Goal: Task Accomplishment & Management: Use online tool/utility

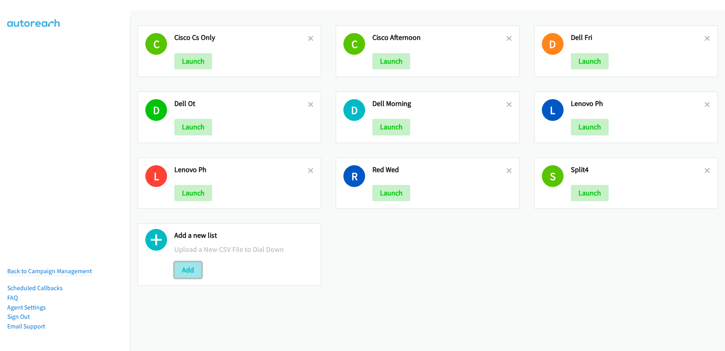
click at [189, 272] on button "Add" at bounding box center [187, 270] width 27 height 16
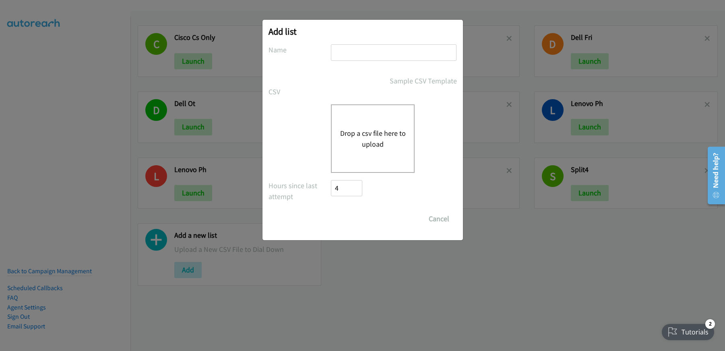
click at [373, 55] on input "text" at bounding box center [394, 52] width 126 height 17
click at [352, 86] on div "Sample CSV Template" at bounding box center [394, 80] width 126 height 11
drag, startPoint x: 387, startPoint y: 53, endPoint x: 354, endPoint y: 54, distance: 32.6
click at [354, 54] on input "CISCO_CS only" at bounding box center [394, 52] width 126 height 17
type input "CISCO"
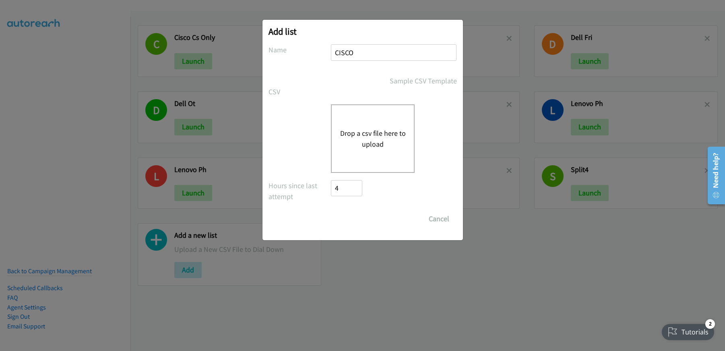
click at [369, 157] on div "Drop a csv file here to upload" at bounding box center [373, 138] width 84 height 68
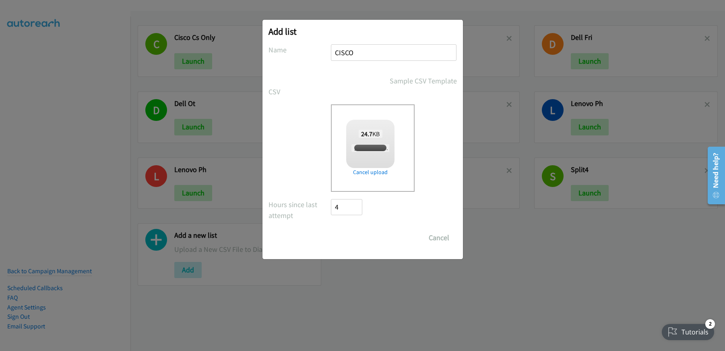
checkbox input "true"
click at [356, 244] on input "Save List" at bounding box center [352, 238] width 42 height 16
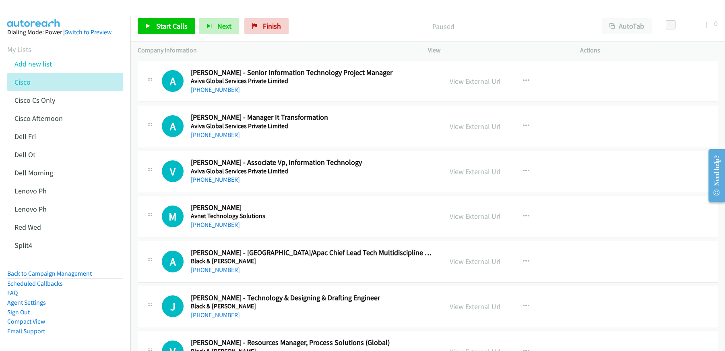
click at [348, 28] on p "Paused" at bounding box center [444, 26] width 288 height 11
click at [616, 26] on button "AutoTab" at bounding box center [627, 26] width 50 height 16
click at [163, 25] on span "Start Calls" at bounding box center [171, 25] width 31 height 9
click at [163, 27] on span "Start Calls" at bounding box center [171, 25] width 31 height 9
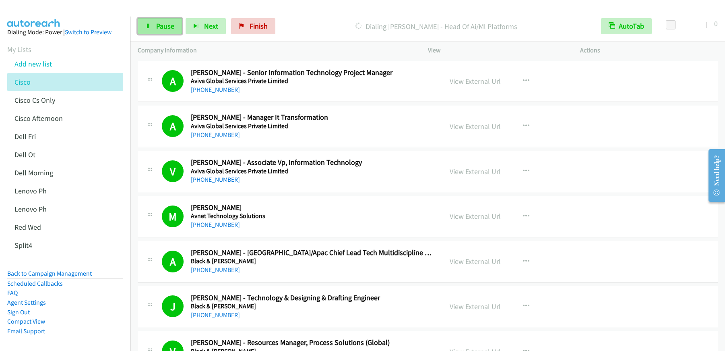
click at [153, 23] on link "Pause" at bounding box center [160, 26] width 44 height 16
click at [153, 28] on link "Start Calls" at bounding box center [167, 26] width 58 height 16
click at [155, 30] on link "Pause" at bounding box center [160, 26] width 44 height 16
click at [167, 24] on span "Start Calls" at bounding box center [171, 25] width 31 height 9
click at [149, 33] on link "Pause" at bounding box center [160, 26] width 44 height 16
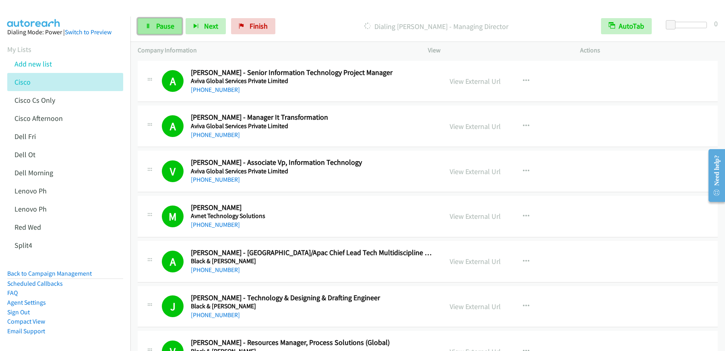
click at [156, 28] on span "Pause" at bounding box center [165, 25] width 18 height 9
click at [173, 25] on span "Start Calls" at bounding box center [171, 25] width 31 height 9
click at [167, 25] on span "Pause" at bounding box center [165, 25] width 18 height 9
click at [172, 26] on span "Start Calls" at bounding box center [171, 25] width 31 height 9
click at [160, 24] on span "Pause" at bounding box center [165, 25] width 18 height 9
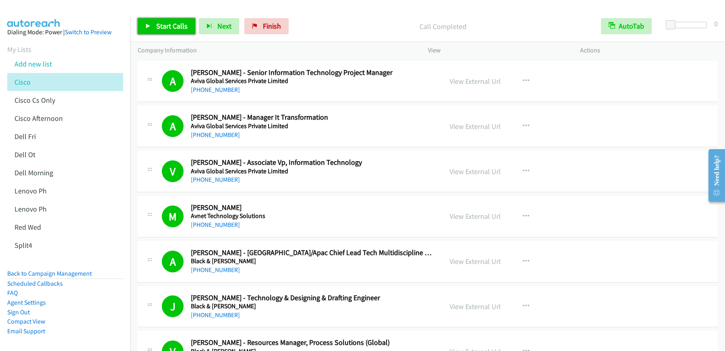
click at [163, 25] on span "Start Calls" at bounding box center [171, 25] width 31 height 9
click at [164, 27] on span "Pause" at bounding box center [165, 25] width 18 height 9
click at [165, 26] on span "Start Calls" at bounding box center [171, 25] width 31 height 9
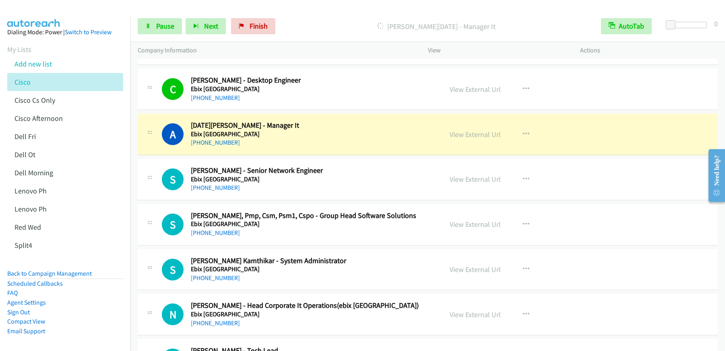
scroll to position [997, 0]
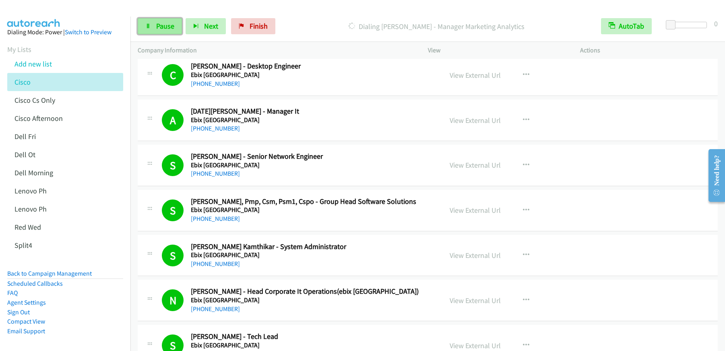
click at [154, 29] on link "Pause" at bounding box center [160, 26] width 44 height 16
click at [155, 29] on link "Start Calls" at bounding box center [167, 26] width 58 height 16
click at [166, 30] on span "Pause" at bounding box center [165, 25] width 18 height 9
click at [173, 25] on span "Start Calls" at bounding box center [171, 25] width 31 height 9
click at [151, 27] on link "Pause" at bounding box center [160, 26] width 44 height 16
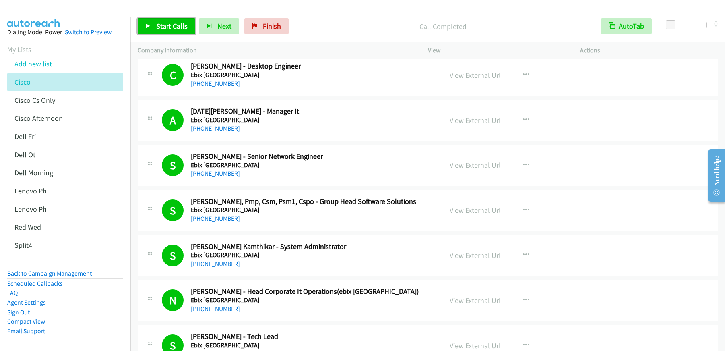
click at [176, 24] on span "Start Calls" at bounding box center [171, 25] width 31 height 9
click at [159, 31] on link "Pause" at bounding box center [160, 26] width 44 height 16
click at [174, 28] on span "Start Calls" at bounding box center [171, 25] width 31 height 9
click at [153, 35] on div "Start Calls Pause Next Finish Call Completed AutoTab AutoTab 0" at bounding box center [428, 26] width 595 height 31
click at [160, 29] on span "Pause" at bounding box center [165, 25] width 18 height 9
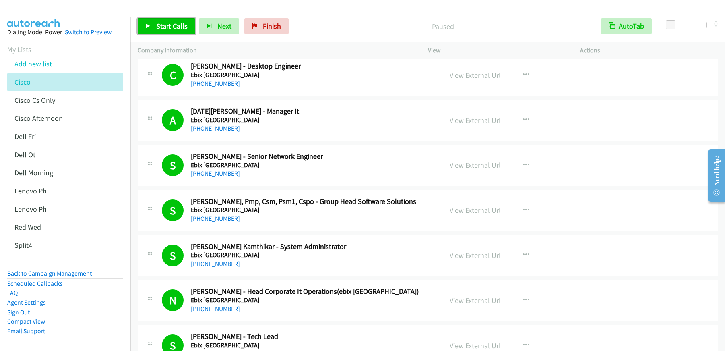
click at [160, 29] on span "Start Calls" at bounding box center [171, 25] width 31 height 9
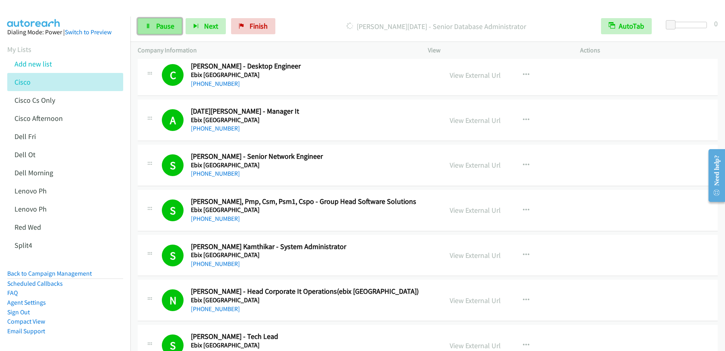
click at [164, 30] on span "Pause" at bounding box center [165, 25] width 18 height 9
click at [167, 29] on span "Start Calls" at bounding box center [171, 25] width 31 height 9
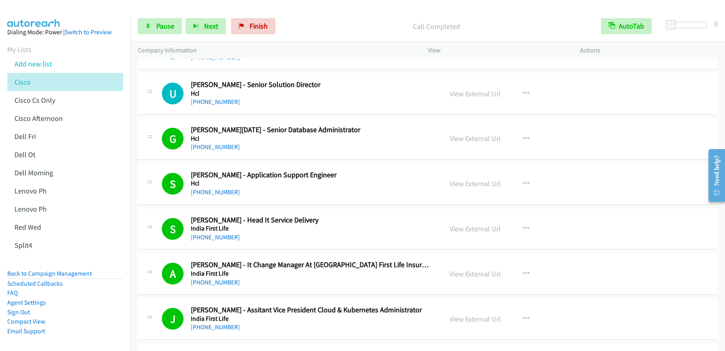
scroll to position [1844, 0]
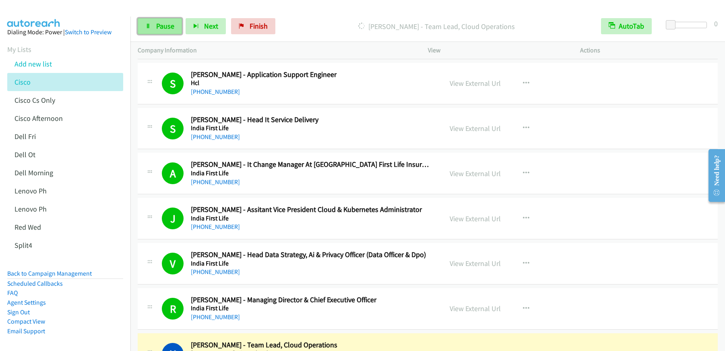
click at [156, 28] on span "Pause" at bounding box center [165, 25] width 18 height 9
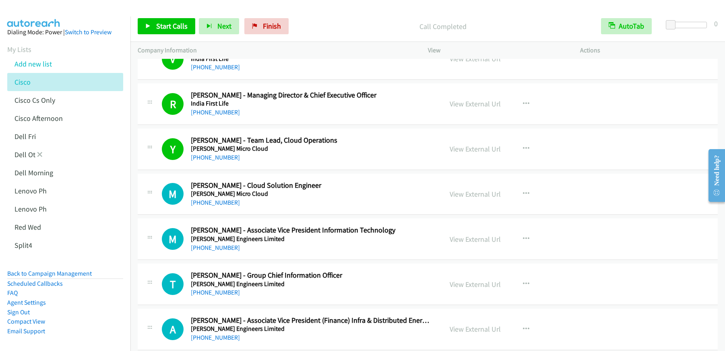
scroll to position [2209, 0]
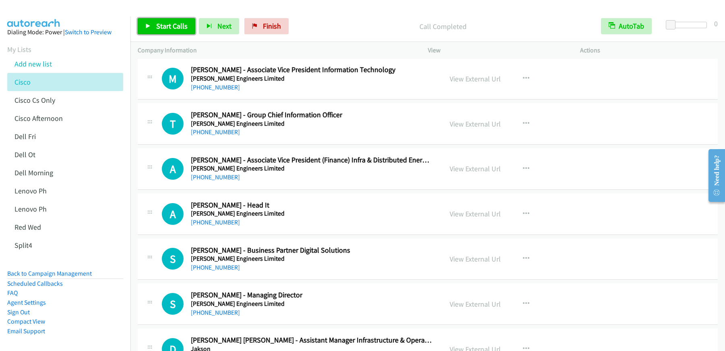
click at [159, 25] on span "Start Calls" at bounding box center [171, 25] width 31 height 9
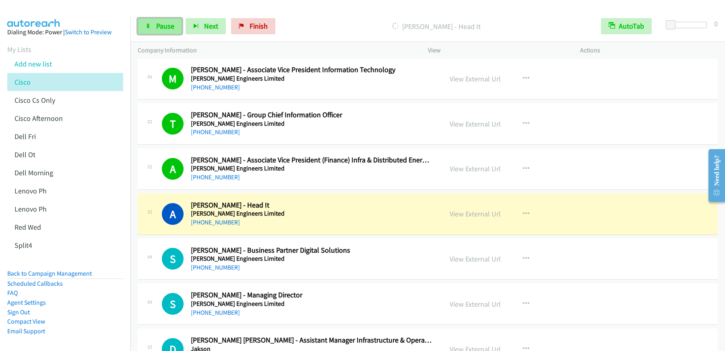
click at [166, 28] on span "Pause" at bounding box center [165, 25] width 18 height 9
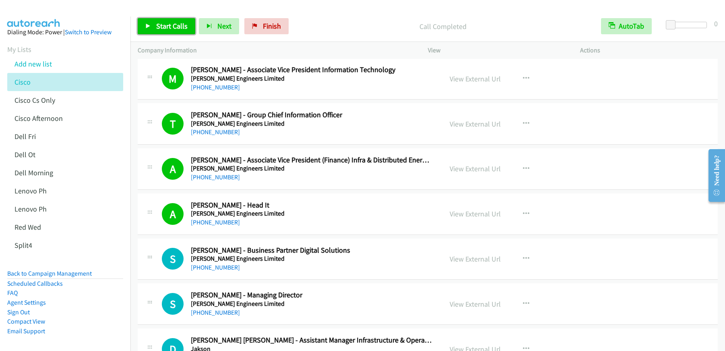
click at [164, 24] on span "Start Calls" at bounding box center [171, 25] width 31 height 9
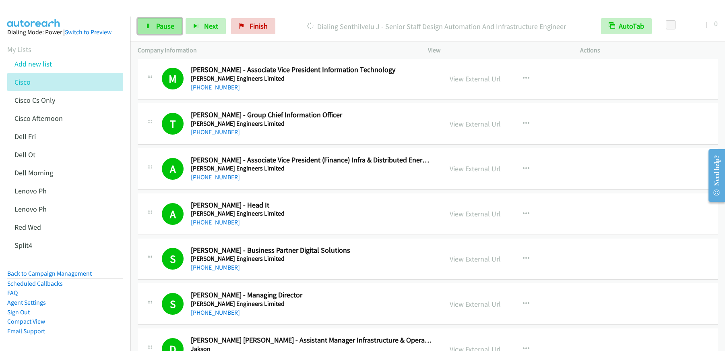
click at [159, 28] on span "Pause" at bounding box center [165, 25] width 18 height 9
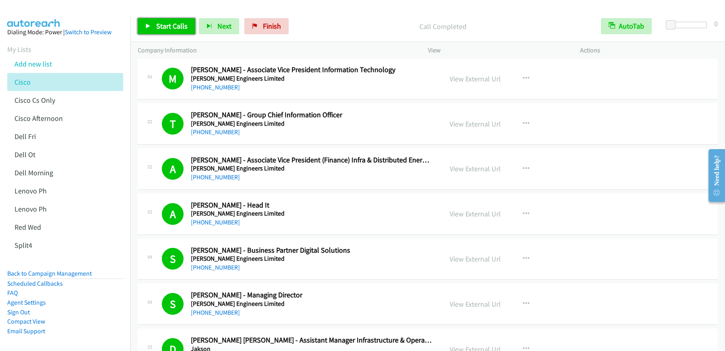
click at [157, 29] on span "Start Calls" at bounding box center [171, 25] width 31 height 9
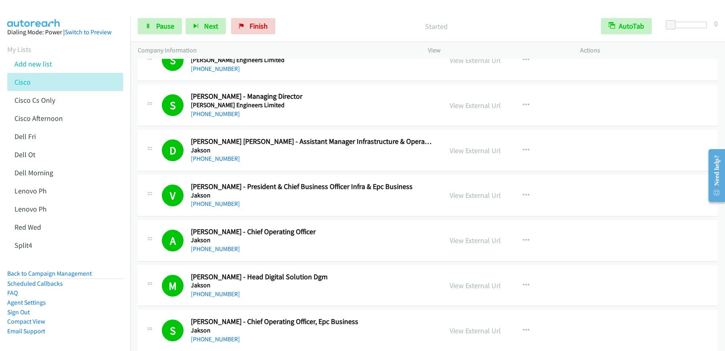
scroll to position [2426, 0]
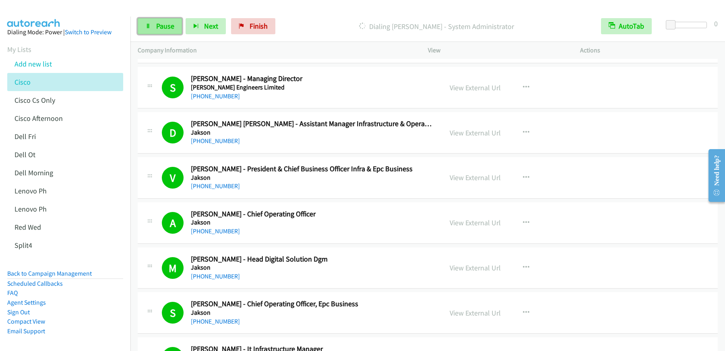
click at [158, 27] on span "Pause" at bounding box center [165, 25] width 18 height 9
click at [347, 36] on div "Start Calls Pause Next Finish Call Completed AutoTab AutoTab 0" at bounding box center [428, 26] width 595 height 31
click at [172, 27] on span "Start Calls" at bounding box center [171, 25] width 31 height 9
click at [154, 25] on link "Pause" at bounding box center [160, 26] width 44 height 16
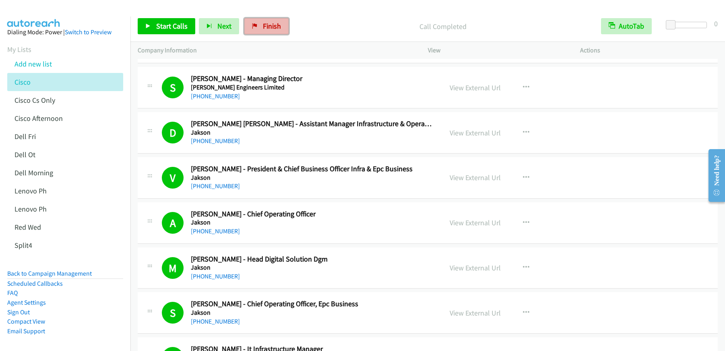
click at [269, 27] on span "Finish" at bounding box center [272, 25] width 18 height 9
